Goal: Task Accomplishment & Management: Use online tool/utility

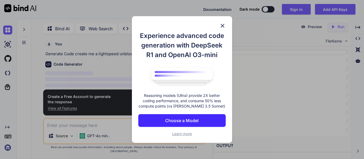
scroll to position [2, 0]
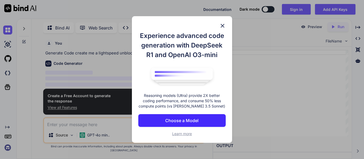
type textarea "x"
click at [225, 19] on div "Experience advanced code generation with DeepSeek R1 and OpenAI O3-mini Reasoni…" at bounding box center [182, 79] width 100 height 127
click at [222, 23] on img at bounding box center [222, 26] width 6 height 6
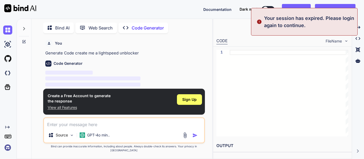
click at [84, 124] on textarea at bounding box center [124, 123] width 160 height 10
type textarea "c"
type textarea "x"
type textarea "cr"
type textarea "x"
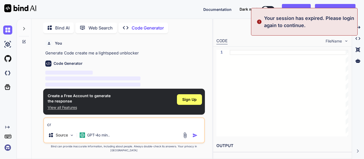
type textarea "cre"
type textarea "x"
type textarea "crea"
type textarea "x"
type textarea "creat"
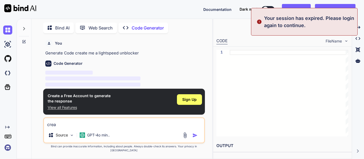
type textarea "x"
type textarea "create"
type textarea "x"
type textarea "create"
type textarea "x"
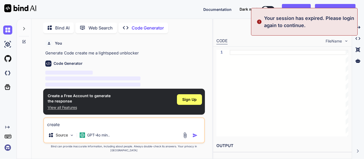
type textarea "create m"
type textarea "x"
type textarea "create me"
type textarea "x"
type textarea "create me"
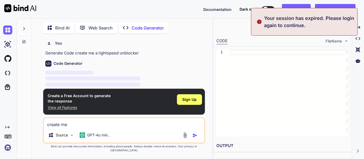
type textarea "x"
type textarea "create me a"
type textarea "x"
type textarea "create me a"
type textarea "x"
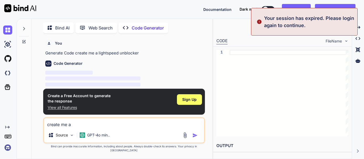
type textarea "create me a l"
type textarea "x"
type textarea "create me a lgi"
type textarea "x"
type textarea "create me a lgih"
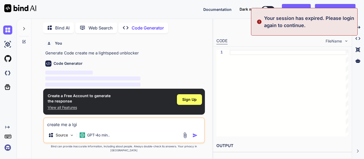
type textarea "x"
type textarea "create me a lgiht"
type textarea "x"
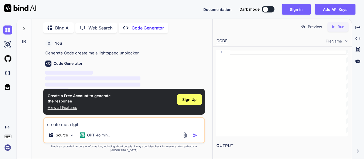
type textarea "create me a lgihts"
type textarea "x"
type textarea "create me a lgihtsp"
type textarea "x"
type textarea "create me a lgihtspe"
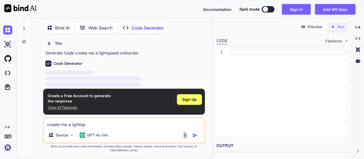
type textarea "x"
type textarea "create me a lgihtspee"
type textarea "x"
type textarea "create me a lightspeed d"
type textarea "x"
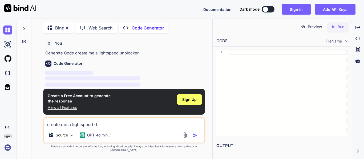
type textarea "create me a lightspeed df"
type textarea "x"
type textarea "create me a lightspeed dfi"
type textarea "x"
type textarea "create me a lightspeed df"
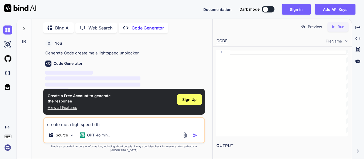
type textarea "x"
type textarea "create me a lightspeed d"
type textarea "x"
type textarea "create me a lightspeed"
type textarea "x"
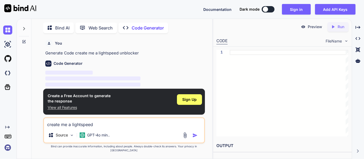
type textarea "create me a lightspeed f"
type textarea "x"
type textarea "create me a lightspeed fi"
type textarea "x"
type textarea "create me a lightspeed fil"
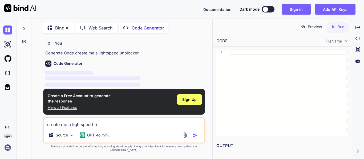
type textarea "x"
type textarea "create me a lightspeed file"
type textarea "x"
type textarea "create me a lightspeed fil"
type textarea "x"
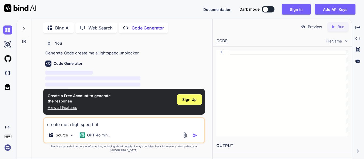
type textarea "create me a lightspeed filt"
type textarea "x"
type textarea "create me a lightspeed filte"
type textarea "x"
type textarea "create me a lightspeed filter"
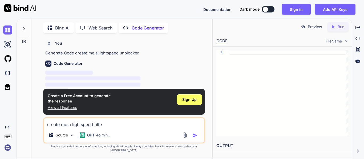
type textarea "x"
type textarea "create me a lightspeed filter"
type textarea "x"
type textarea "create me a lightspeed filter a"
type textarea "x"
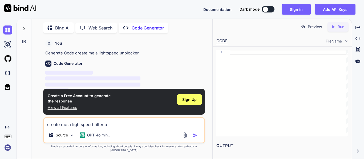
type textarea "create me a lightspeed filter ag"
type textarea "x"
type textarea "create me a lightspeed filter age"
type textarea "x"
type textarea "create me a lightspeed filter agen"
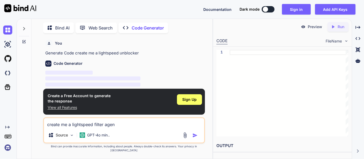
type textarea "x"
type textarea "create me a lightspeed filter agent"
type textarea "x"
type textarea "create me a lightspeed filter agent"
type textarea "x"
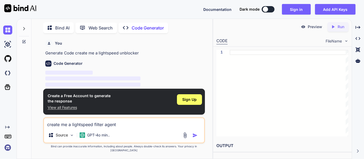
type textarea "create me a lightspeed filter agent u"
type textarea "x"
type textarea "create me a lightspeed filter agent un"
type textarea "x"
type textarea "create me a lightspeed filter agent unb"
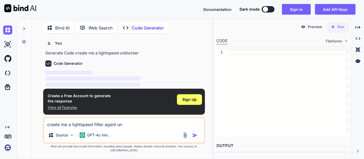
type textarea "x"
type textarea "create me a lightspeed filter agent unbl"
type textarea "x"
type textarea "create me a lightspeed filter agent unblo"
type textarea "x"
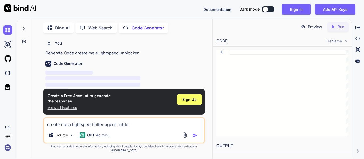
type textarea "create me a lightspeed filter agent unbloc"
type textarea "x"
type textarea "create me a lightspeed filter agent unblock"
type textarea "x"
type textarea "create me a lightspeed filter agent unblocke"
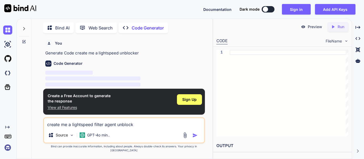
type textarea "x"
type textarea "create me a lightspeed filter agent unblocker"
type textarea "x"
type textarea "create me a lightspeed filter agent unblocker"
click at [193, 138] on img "button" at bounding box center [194, 135] width 5 height 5
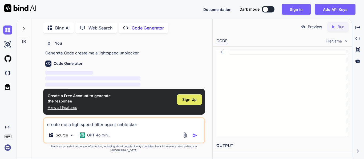
click at [189, 105] on div "Sign Up" at bounding box center [189, 99] width 25 height 11
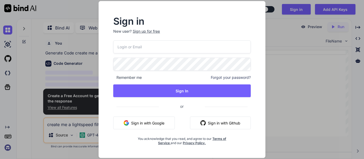
click at [171, 53] on input "email" at bounding box center [181, 46] width 137 height 13
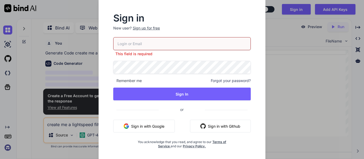
paste input "yak24706@aminating.com"
type input "yak24706@aminating.com"
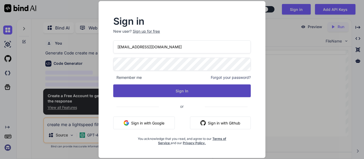
click at [136, 90] on button "Sign In" at bounding box center [181, 91] width 137 height 13
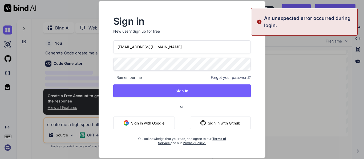
click at [142, 31] on div "Sign up for free" at bounding box center [146, 31] width 27 height 5
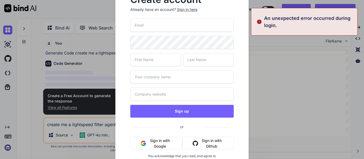
click at [144, 26] on input "email" at bounding box center [182, 25] width 104 height 13
paste input "yak24706@aminating.com"
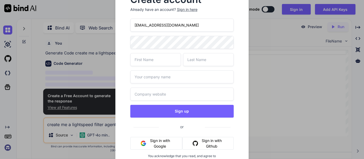
type input "yak24706@aminating.com"
click at [141, 56] on input "text" at bounding box center [155, 59] width 51 height 13
type input "angelo"
click at [192, 51] on div "yak24706@aminating.com angelo Sign up or Sign in with Google Sign in with Githu…" at bounding box center [182, 97] width 104 height 157
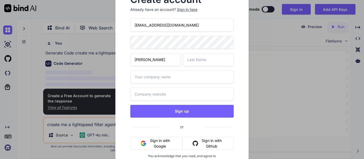
click at [193, 57] on input "text" at bounding box center [208, 59] width 51 height 13
type input "spruill"
click at [168, 80] on input "text" at bounding box center [182, 77] width 104 height 13
type input "J@YD3N#08"
click at [163, 93] on input "text" at bounding box center [182, 94] width 104 height 13
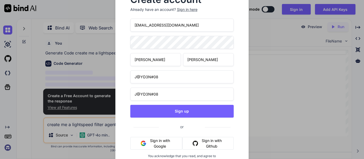
type input "J@YD3N#08"
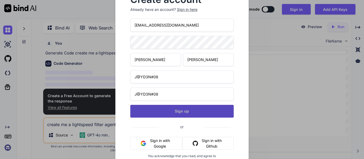
click at [166, 108] on button "Sign up" at bounding box center [182, 111] width 104 height 13
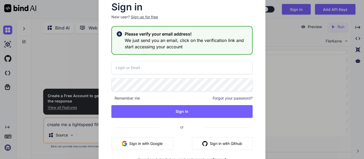
click at [92, 61] on div "Sign in New user? Sign up for free Please verify your email address! We just se…" at bounding box center [182, 80] width 182 height 186
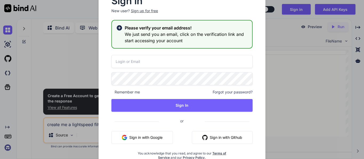
click at [307, 121] on div "Sign in New user? Sign up for free Please verify your email address! We just se…" at bounding box center [182, 79] width 364 height 159
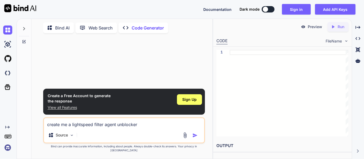
click at [194, 138] on img "button" at bounding box center [194, 135] width 5 height 5
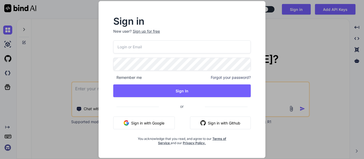
click at [125, 51] on input "email" at bounding box center [181, 46] width 137 height 13
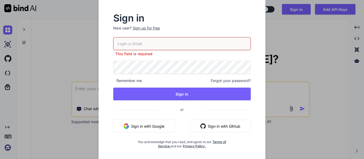
click at [127, 48] on input "email" at bounding box center [181, 43] width 137 height 13
paste input "yak24706@aminating.com"
type input "yak24706@aminating.com"
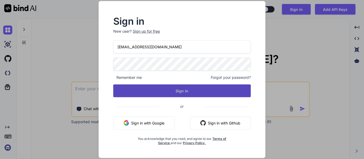
click at [151, 90] on button "Sign In" at bounding box center [181, 91] width 137 height 13
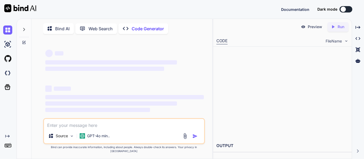
type textarea "x"
type textarea "c"
type textarea "x"
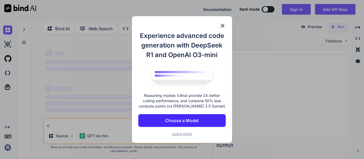
type textarea "cr"
type textarea "x"
type textarea "cr"
click at [219, 29] on div "Experience advanced code generation with DeepSeek R1 and OpenAI O3-mini Reasoni…" at bounding box center [182, 79] width 100 height 127
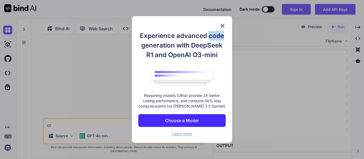
click at [225, 19] on div "Experience advanced code generation with DeepSeek R1 and OpenAI O3-mini Reasoni…" at bounding box center [182, 79] width 100 height 127
click at [224, 23] on img at bounding box center [222, 26] width 6 height 6
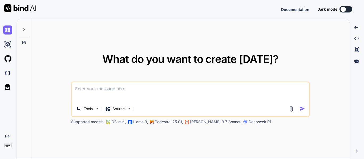
type textarea "x"
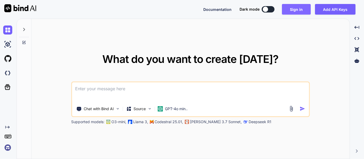
click at [294, 11] on button "Sign in" at bounding box center [296, 9] width 29 height 11
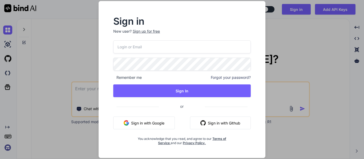
click at [137, 44] on input "email" at bounding box center [181, 46] width 137 height 13
paste input "yak24706@aminating.com"
type input "yak24706@aminating.com"
click at [136, 98] on div "yak24706@aminating.com Remember me Forgot your password? Sign In or Sign in wit…" at bounding box center [181, 92] width 137 height 105
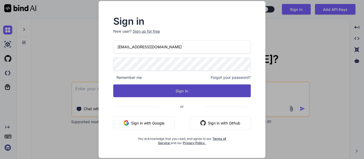
click at [131, 96] on button "Sign In" at bounding box center [181, 91] width 137 height 13
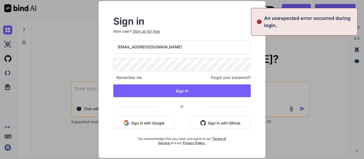
click at [32, 78] on div "Sign in New user? Sign up for free yak24706@aminating.com Remember me Forgot yo…" at bounding box center [182, 79] width 364 height 159
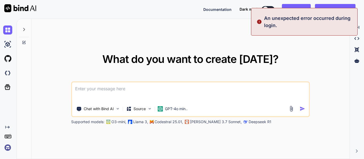
click at [140, 34] on div "What do you want to create today? Chat with Bind AI Source GPT-4o min.. Support…" at bounding box center [190, 89] width 318 height 141
